Goal: Contribute content: Add original content to the website for others to see

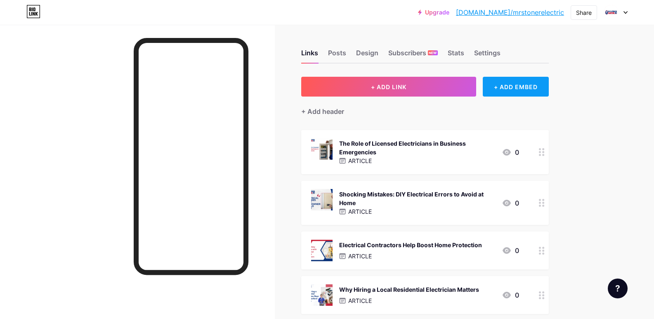
click at [499, 86] on div "+ ADD EMBED" at bounding box center [515, 87] width 66 height 20
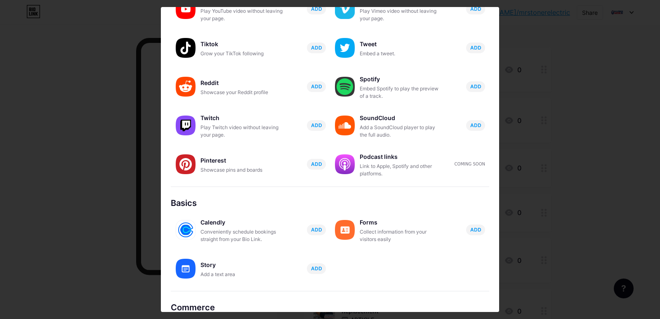
scroll to position [115, 0]
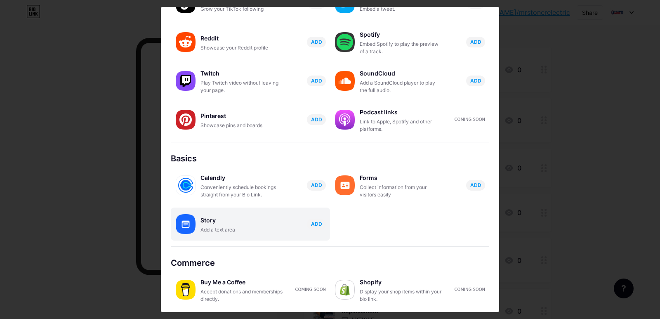
click at [227, 224] on div "Story" at bounding box center [241, 220] width 82 height 12
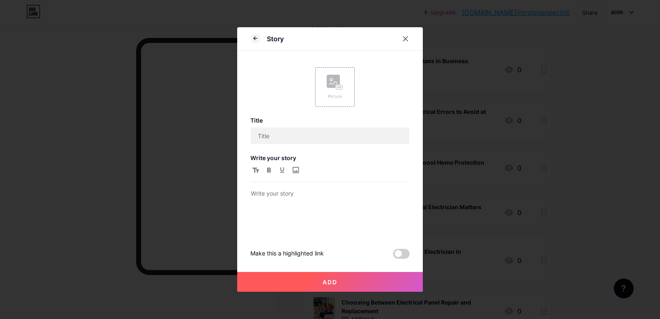
scroll to position [0, 0]
click at [327, 90] on div "Picture" at bounding box center [335, 87] width 16 height 25
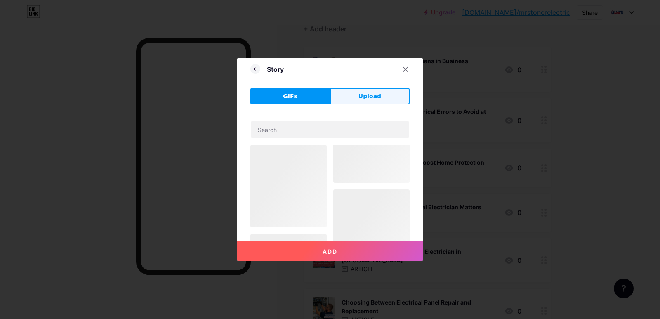
click at [357, 91] on button "Upload" at bounding box center [370, 96] width 80 height 16
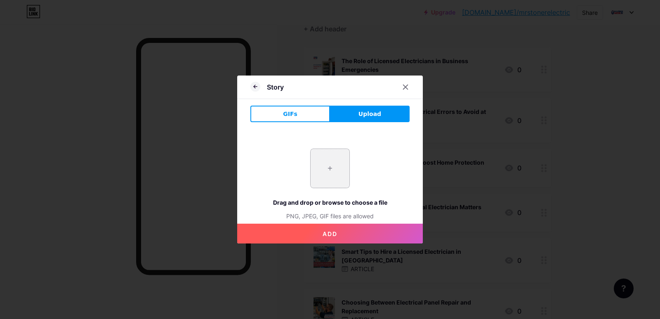
click at [327, 183] on input "file" at bounding box center [329, 168] width 39 height 39
type input "C:\fakepath\imgi_4_aHR0cHM6Ly93cml0ZXVwY2FmZS5jb20vZGF0YS9wb3N0LzE1ODAzMTQvZmJm…"
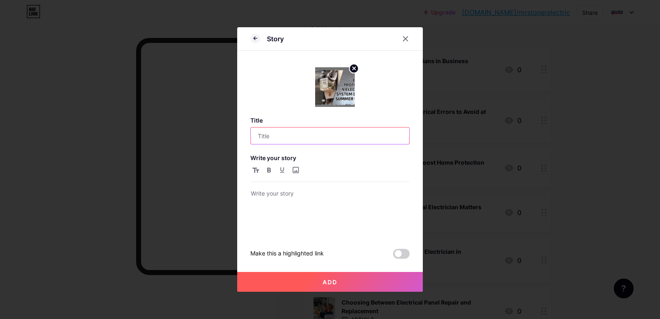
click at [270, 140] on input "text" at bounding box center [330, 135] width 158 height 16
click at [289, 137] on input "text" at bounding box center [330, 135] width 158 height 16
paste input "How to Protect Your Electrical System in Summer Storms"
type input "How to Protect Your Electrical System in Summer Storms"
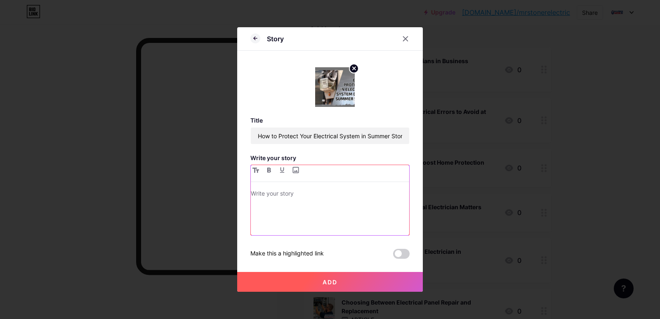
click at [287, 210] on div at bounding box center [330, 211] width 158 height 47
click at [305, 214] on div at bounding box center [330, 211] width 158 height 47
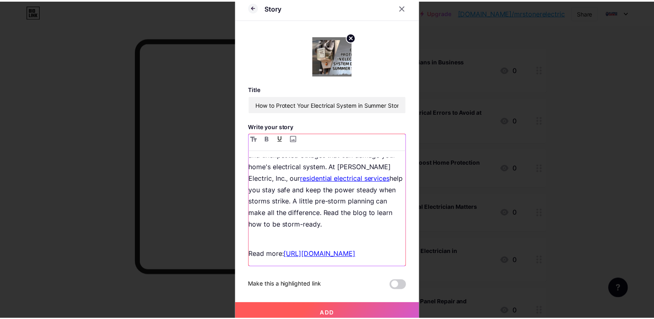
scroll to position [42, 0]
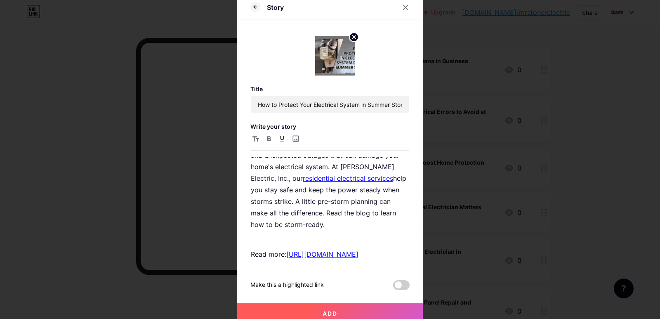
click at [341, 308] on button "Add" at bounding box center [330, 313] width 186 height 20
